Goal: Task Accomplishment & Management: Manage account settings

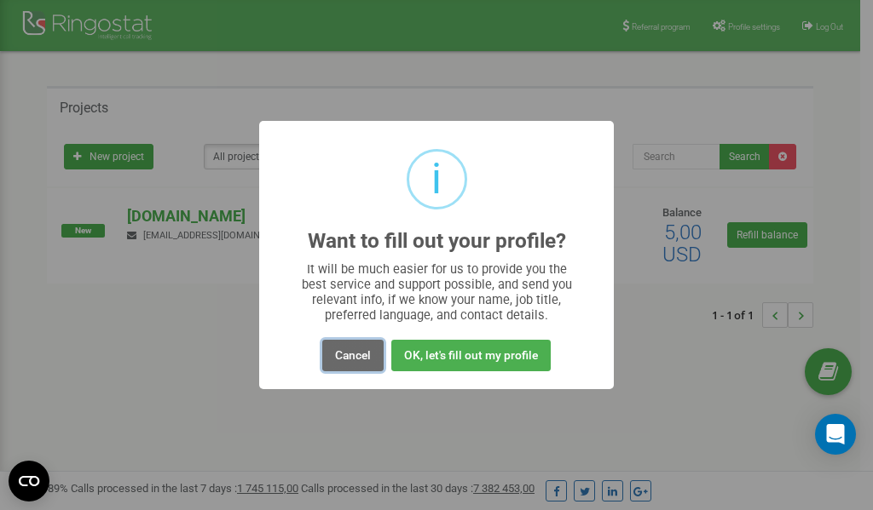
click at [361, 355] on button "Cancel" at bounding box center [352, 356] width 61 height 32
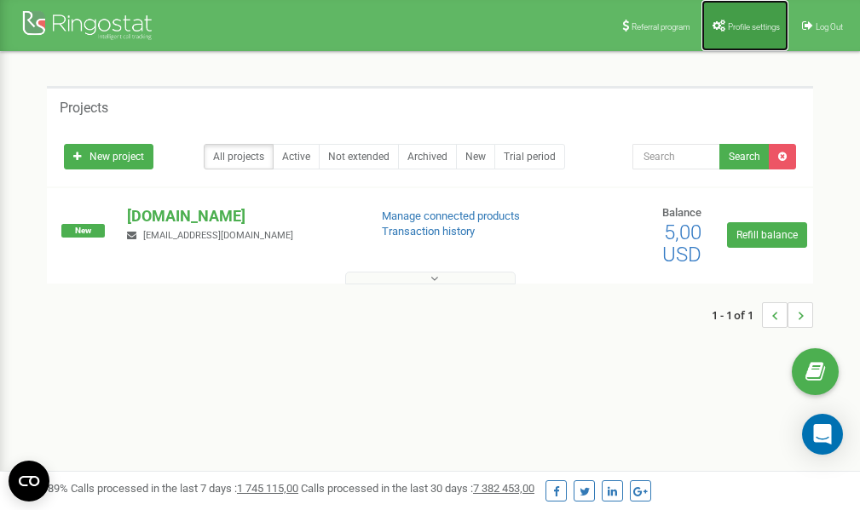
click at [736, 24] on span "Profile settings" at bounding box center [754, 26] width 52 height 9
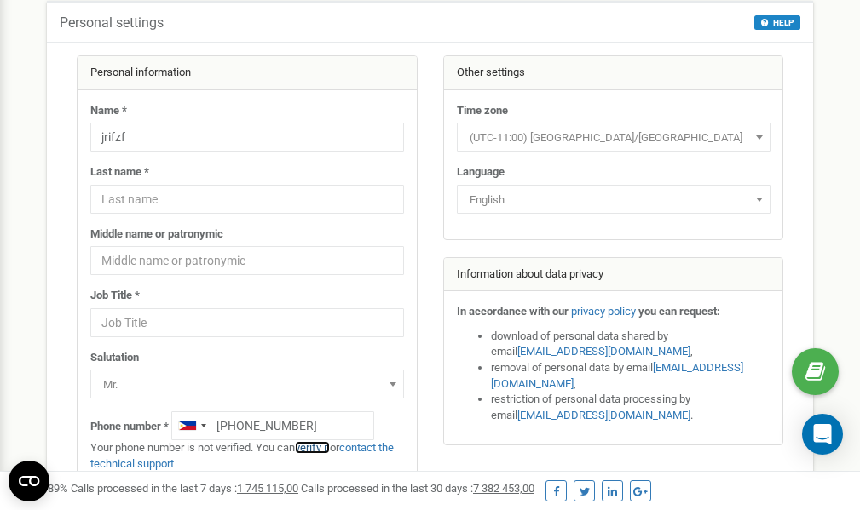
click at [322, 449] on link "verify it" at bounding box center [312, 447] width 35 height 13
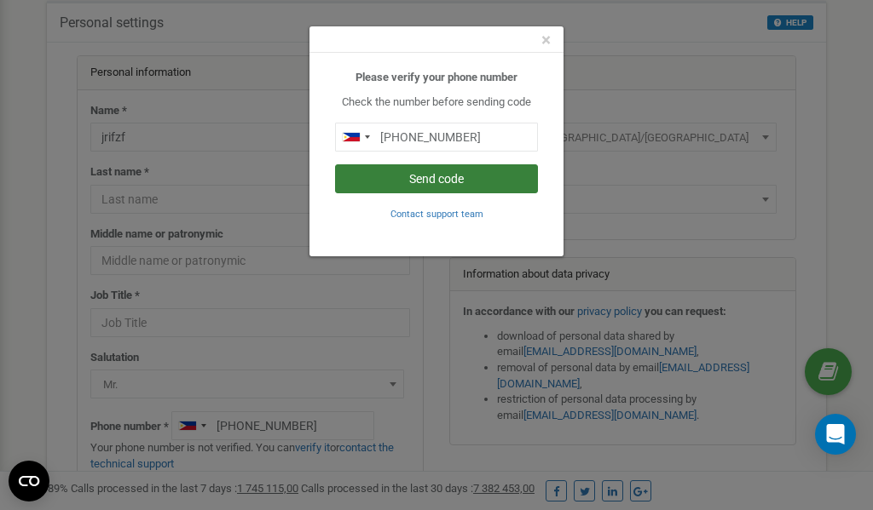
click at [428, 176] on button "Send code" at bounding box center [436, 178] width 203 height 29
